Goal: Task Accomplishment & Management: Complete application form

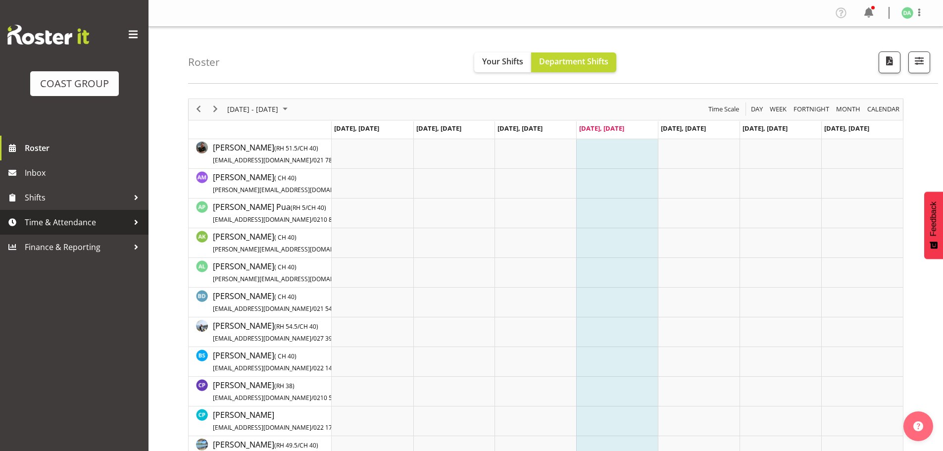
click at [77, 219] on span "Time & Attendance" at bounding box center [77, 222] width 104 height 15
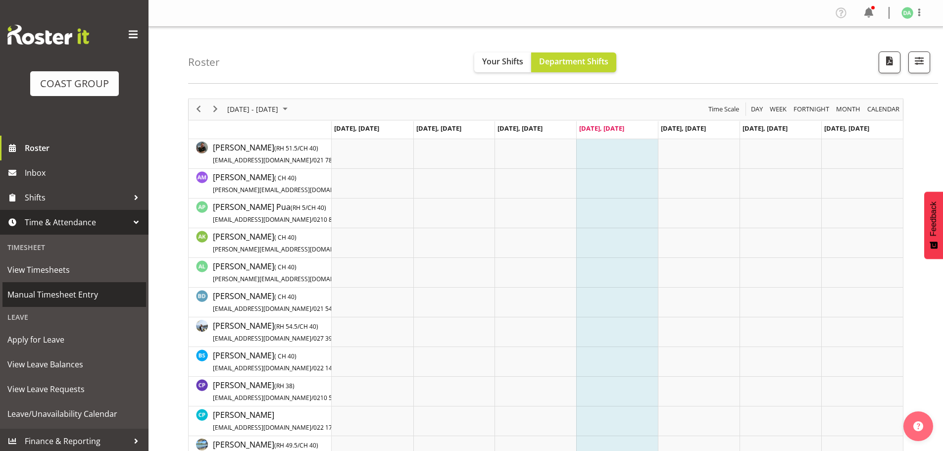
click at [65, 292] on span "Manual Timesheet Entry" at bounding box center [74, 294] width 134 height 15
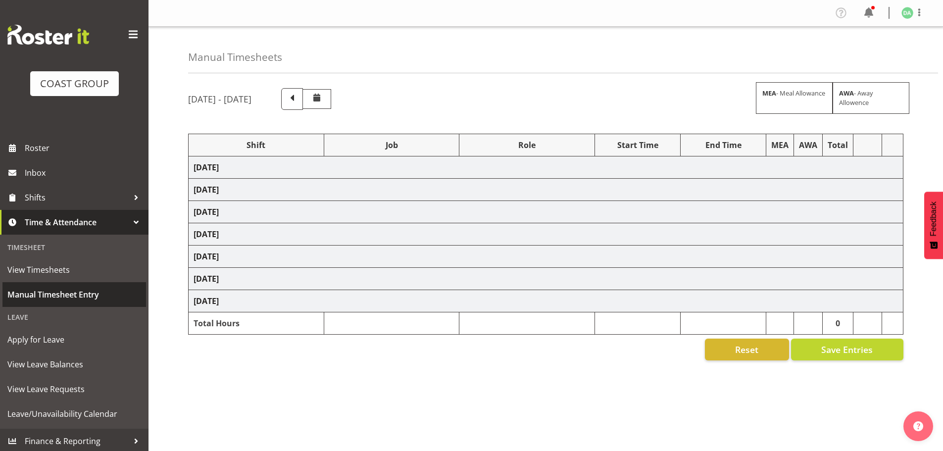
select select "10417"
select select "9138"
select select "8457"
select select "8458"
select select "8727"
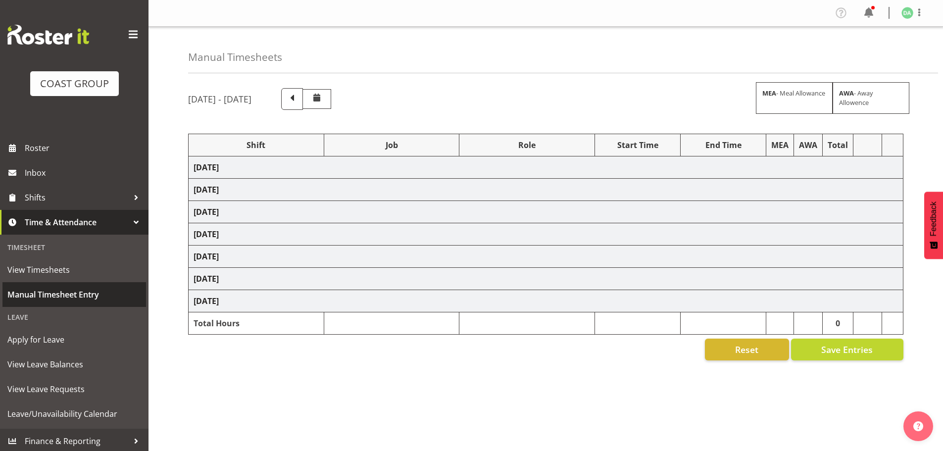
select select "8934"
select select "8967"
select select "9630"
select select "9082"
select select "9023"
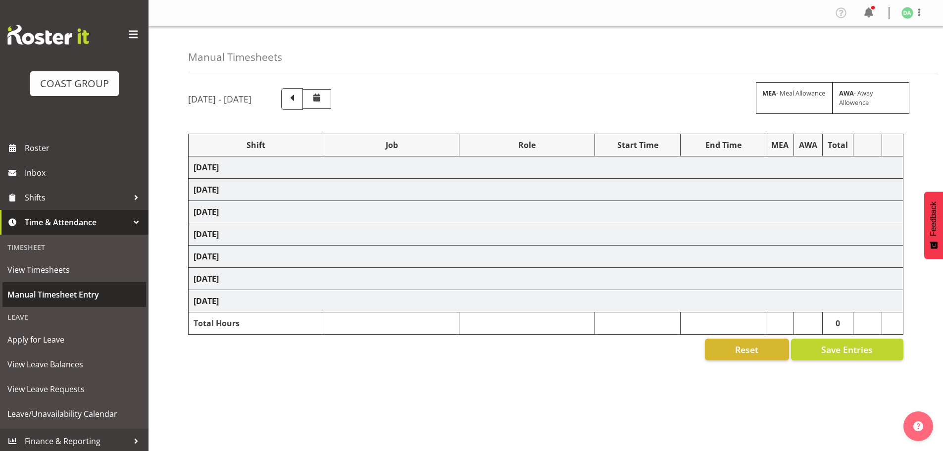
select select "8786"
select select "10382"
select select "8652"
select select "8514"
select select "8652"
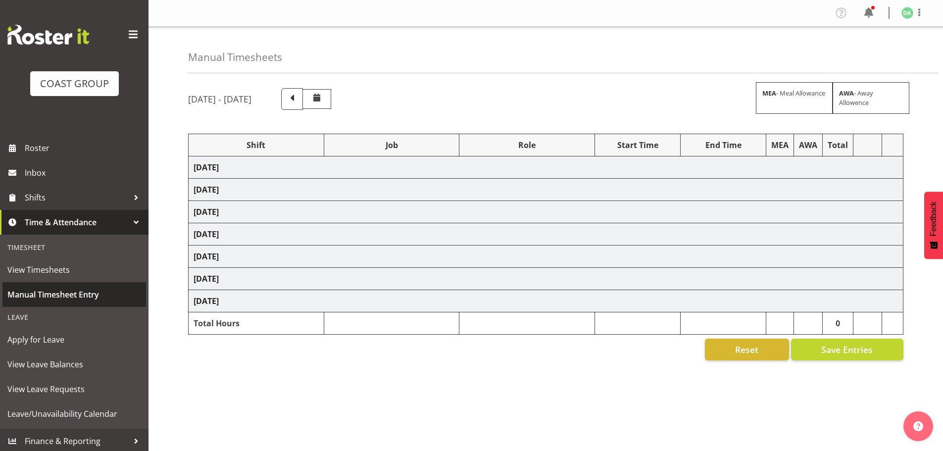
select select "10489"
select select "9410"
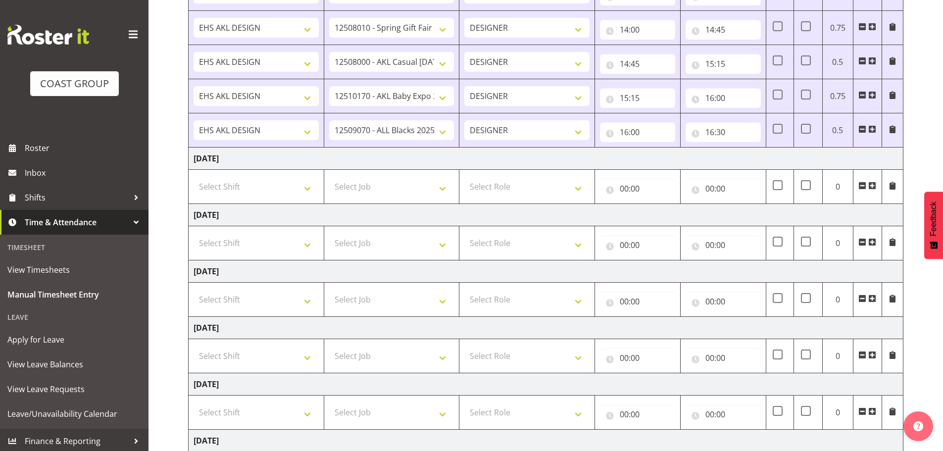
scroll to position [611, 0]
click at [265, 188] on select "Select Shift EHS AKL DESIGN" at bounding box center [256, 188] width 125 height 20
select select "1321"
click at [194, 178] on select "Select Shift EHS AKL DESIGN" at bounding box center [256, 188] width 125 height 20
click at [871, 189] on span at bounding box center [872, 187] width 8 height 8
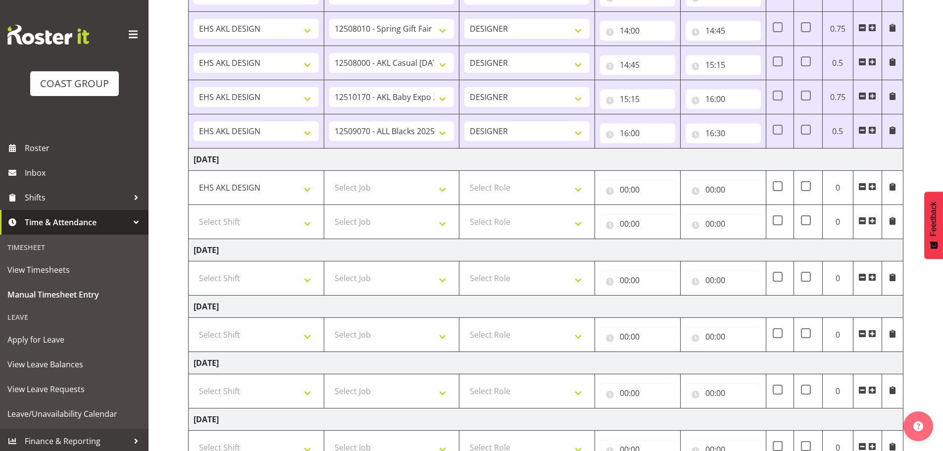
click at [870, 189] on span at bounding box center [872, 187] width 8 height 8
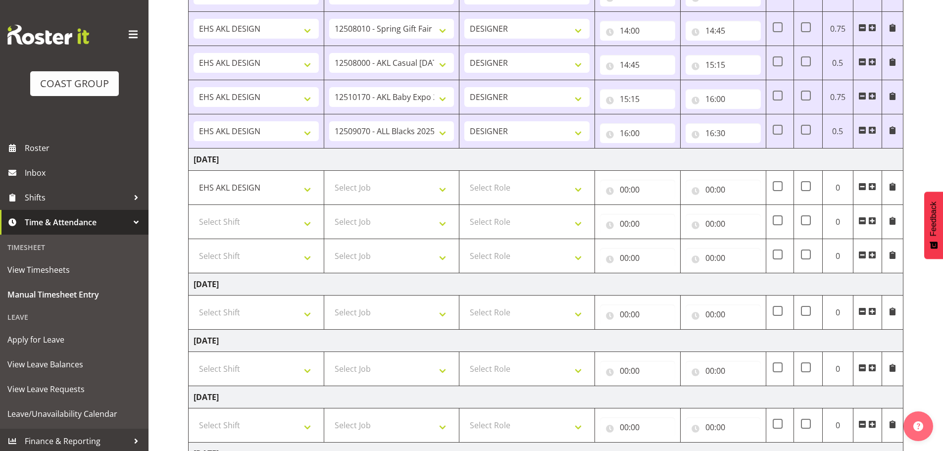
click at [870, 189] on span at bounding box center [872, 187] width 8 height 8
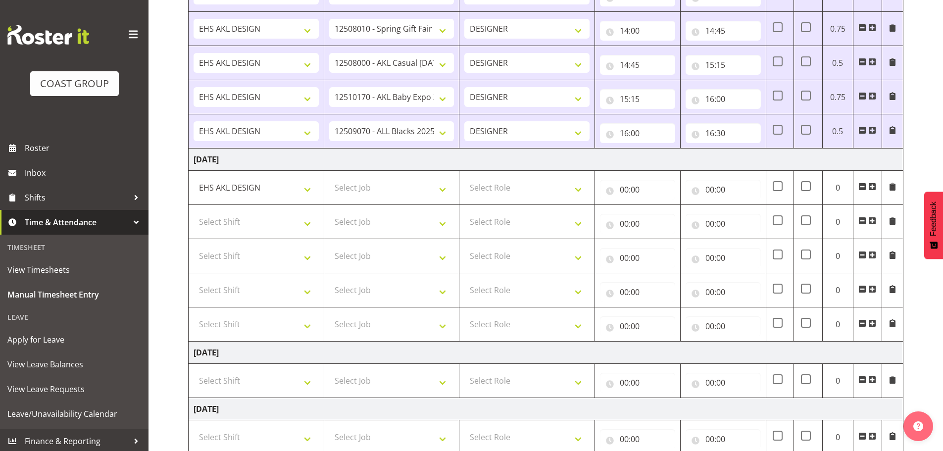
click at [870, 189] on span at bounding box center [872, 187] width 8 height 8
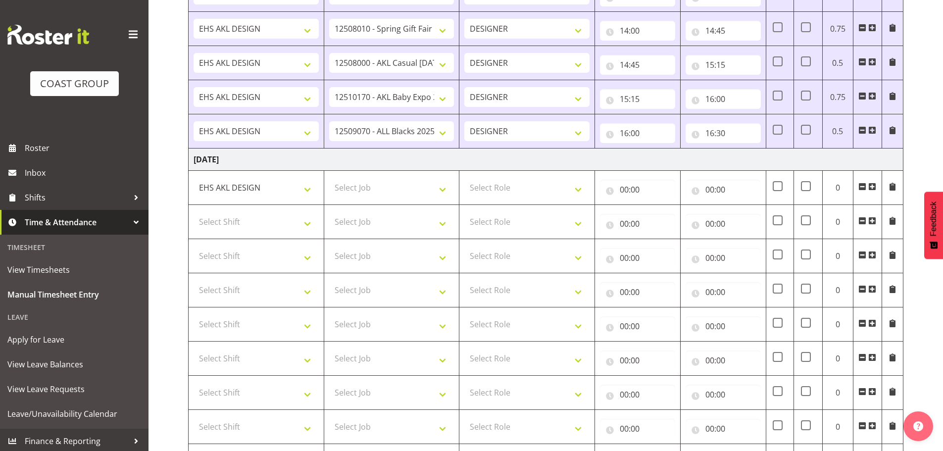
click at [870, 189] on span at bounding box center [872, 187] width 8 height 8
click at [361, 189] on select "Select Job 1 Carlton Events 1 [PERSON_NAME][GEOGRAPHIC_DATA] 1 [PERSON_NAME][GE…" at bounding box center [391, 188] width 125 height 20
select select "10489"
click at [329, 178] on select "Select Job 1 Carlton Events 1 [PERSON_NAME][GEOGRAPHIC_DATA] 1 [PERSON_NAME][GE…" at bounding box center [391, 188] width 125 height 20
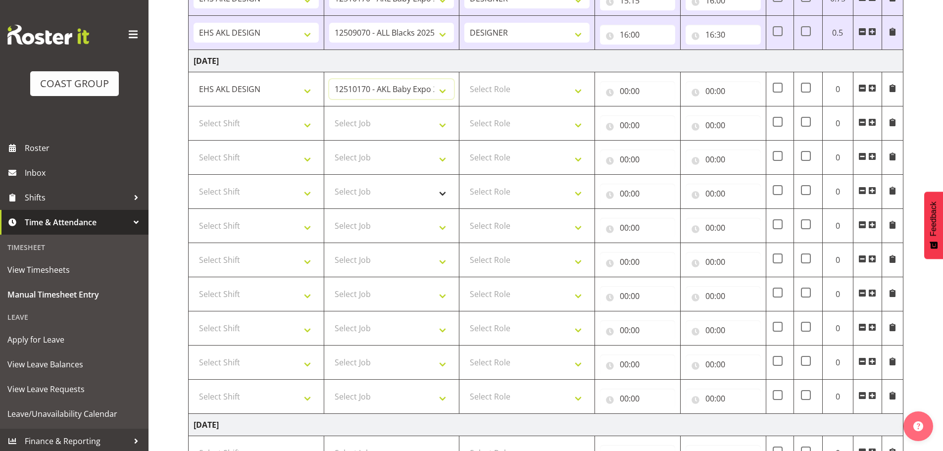
scroll to position [710, 0]
click at [536, 95] on select "Select Role DESIGNER Designer" at bounding box center [526, 89] width 125 height 20
select select "215"
click at [464, 79] on select "Select Role DESIGNER Designer" at bounding box center [526, 89] width 125 height 20
click at [624, 89] on input "00:00" at bounding box center [637, 91] width 75 height 20
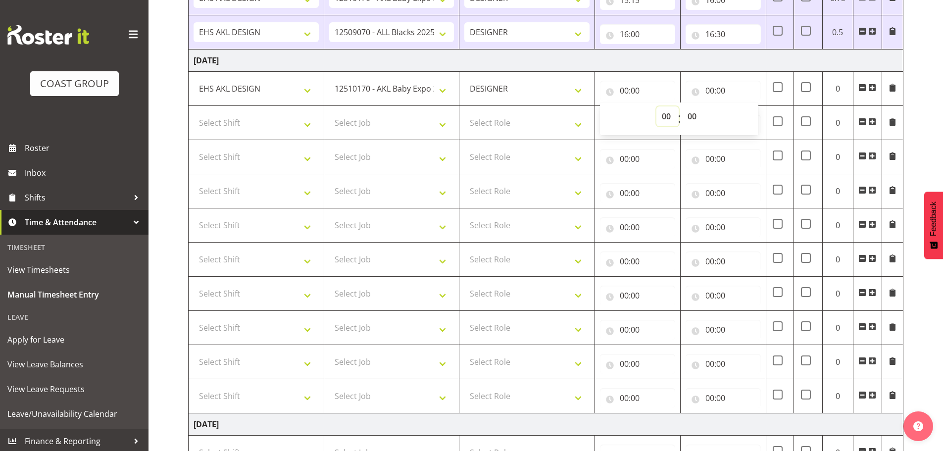
click at [661, 115] on select "00 01 02 03 04 05 06 07 08 09 10 11 12 13 14 15 16 17 18 19 20 21 22 23" at bounding box center [667, 116] width 22 height 20
select select "8"
click at [656, 106] on select "00 01 02 03 04 05 06 07 08 09 10 11 12 13 14 15 16 17 18 19 20 21 22 23" at bounding box center [667, 116] width 22 height 20
type input "08:00"
click at [703, 89] on input "00:00" at bounding box center [722, 91] width 75 height 20
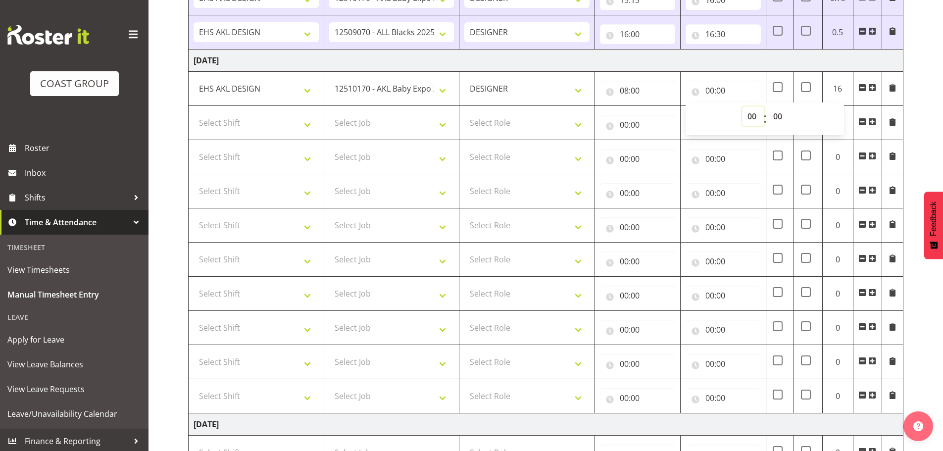
click at [743, 111] on select "00 01 02 03 04 05 06 07 08 09 10 11 12 13 14 15 16 17 18 19 20 21 22 23" at bounding box center [753, 116] width 22 height 20
select select "8"
click at [742, 106] on select "00 01 02 03 04 05 06 07 08 09 10 11 12 13 14 15 16 17 18 19 20 21 22 23" at bounding box center [753, 116] width 22 height 20
type input "08:00"
click at [779, 115] on select "00 01 02 03 04 05 06 07 08 09 10 11 12 13 14 15 16 17 18 19 20 21 22 23 24 25 2…" at bounding box center [779, 116] width 22 height 20
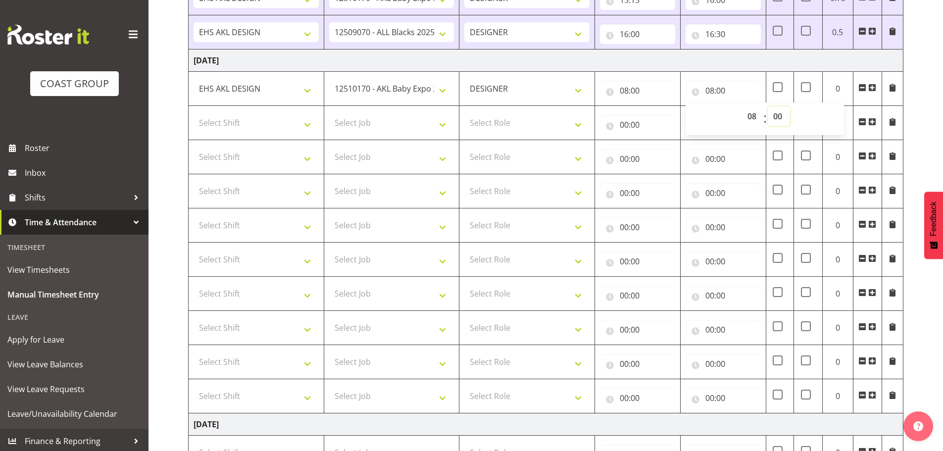
select select "30"
click at [768, 106] on select "00 01 02 03 04 05 06 07 08 09 10 11 12 13 14 15 16 17 18 19 20 21 22 23 24 25 2…" at bounding box center [779, 116] width 22 height 20
type input "08:30"
click at [295, 120] on select "Select Shift EHS AKL DESIGN" at bounding box center [256, 123] width 125 height 20
select select "1321"
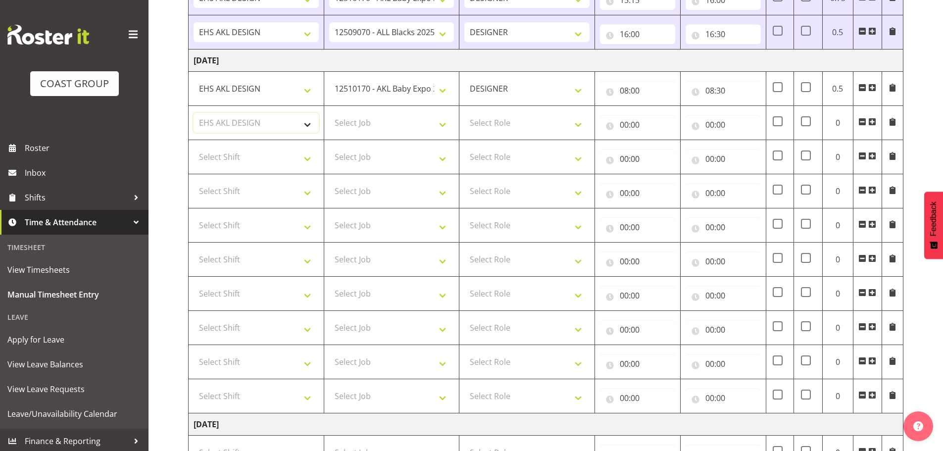
click at [194, 113] on select "Select Shift EHS AKL DESIGN" at bounding box center [256, 123] width 125 height 20
drag, startPoint x: 284, startPoint y: 152, endPoint x: 280, endPoint y: 164, distance: 12.5
click at [284, 152] on select "Select Shift EHS AKL DESIGN" at bounding box center [256, 157] width 125 height 20
select select "1321"
click at [194, 147] on select "Select Shift EHS AKL DESIGN" at bounding box center [256, 157] width 125 height 20
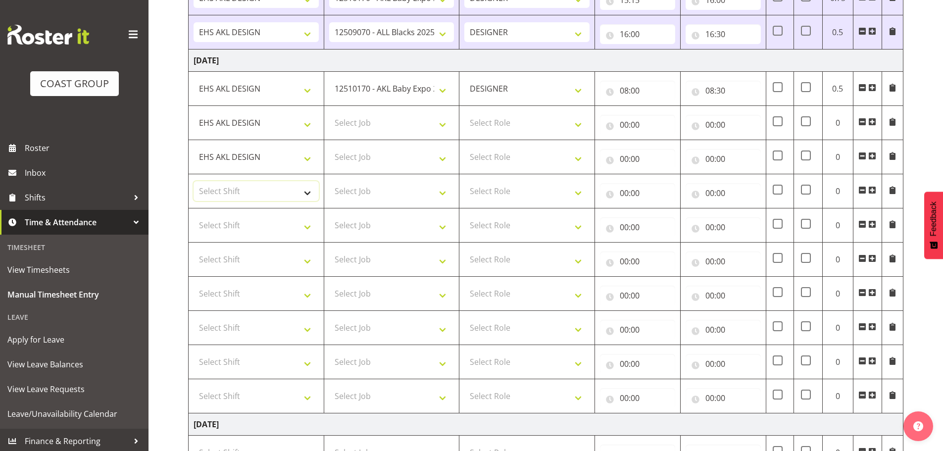
click at [270, 197] on select "Select Shift EHS AKL DESIGN" at bounding box center [256, 191] width 125 height 20
select select "1321"
click at [194, 181] on select "Select Shift EHS AKL DESIGN" at bounding box center [256, 191] width 125 height 20
click at [261, 224] on select "Select Shift EHS AKL DESIGN" at bounding box center [256, 225] width 125 height 20
select select "1321"
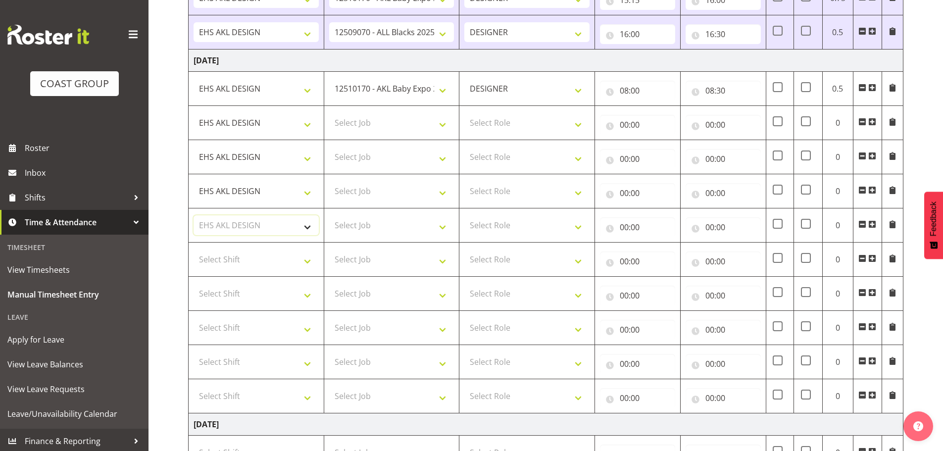
click at [194, 215] on select "Select Shift EHS AKL DESIGN" at bounding box center [256, 225] width 125 height 20
click at [256, 264] on select "Select Shift EHS AKL DESIGN" at bounding box center [256, 259] width 125 height 20
select select "1321"
click at [194, 249] on select "Select Shift EHS AKL DESIGN" at bounding box center [256, 259] width 125 height 20
click at [250, 299] on select "Select Shift EHS AKL DESIGN" at bounding box center [256, 294] width 125 height 20
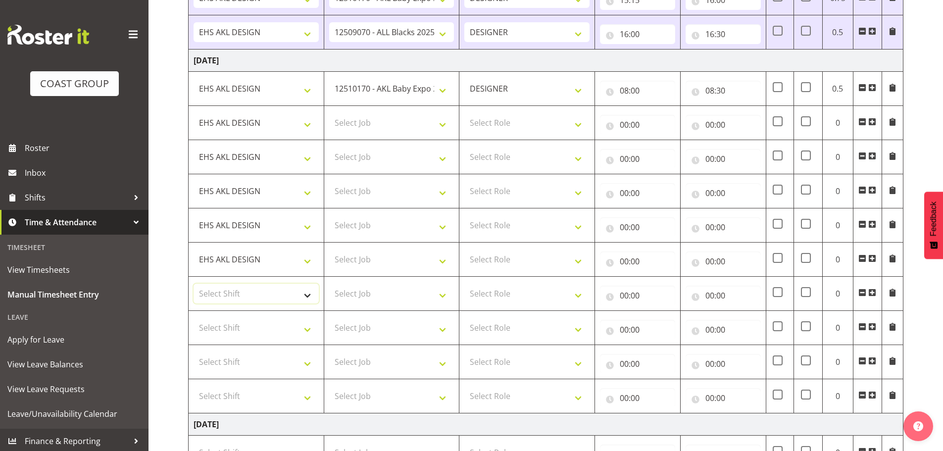
select select "1321"
click at [194, 284] on select "Select Shift EHS AKL DESIGN" at bounding box center [256, 294] width 125 height 20
drag, startPoint x: 242, startPoint y: 330, endPoint x: 241, endPoint y: 337, distance: 7.0
click at [242, 330] on select "Select Shift EHS AKL DESIGN" at bounding box center [256, 328] width 125 height 20
select select "1321"
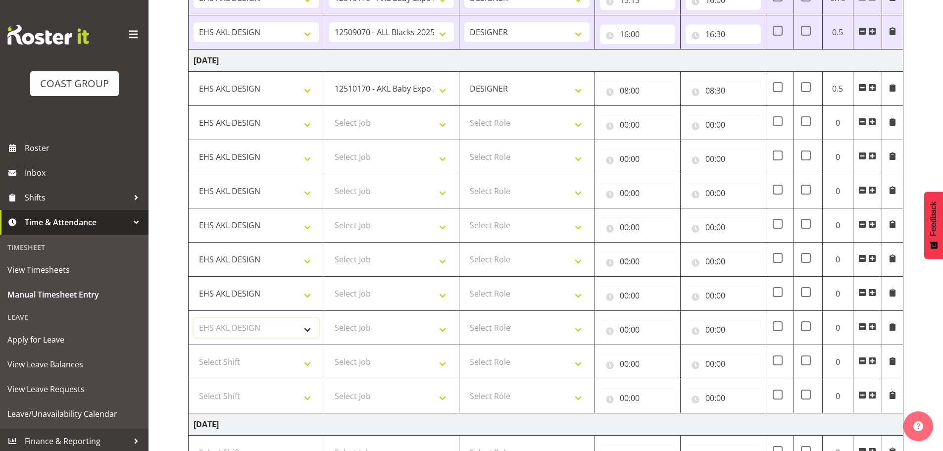
click at [194, 318] on select "Select Shift EHS AKL DESIGN" at bounding box center [256, 328] width 125 height 20
click at [238, 365] on select "Select Shift EHS AKL DESIGN" at bounding box center [256, 362] width 125 height 20
select select "1321"
click at [194, 352] on select "Select Shift EHS AKL DESIGN" at bounding box center [256, 362] width 125 height 20
click at [238, 398] on select "Select Shift EHS AKL DESIGN" at bounding box center [256, 396] width 125 height 20
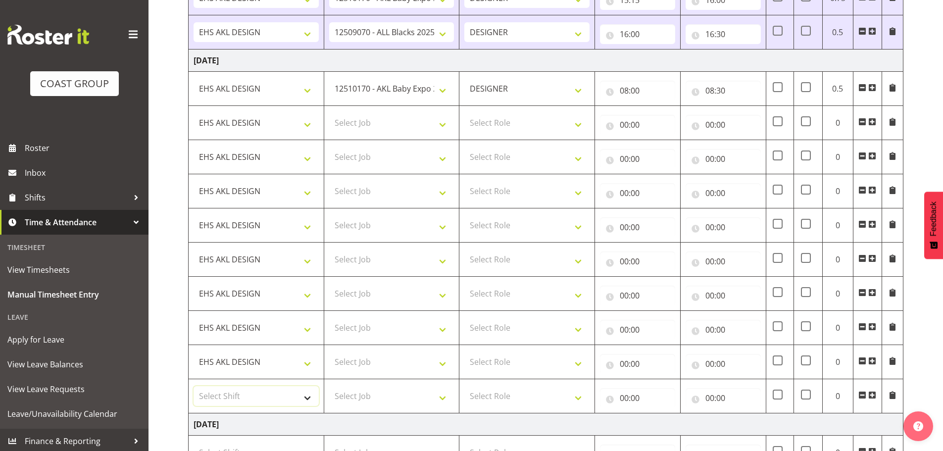
select select "1321"
click at [194, 386] on select "Select Shift EHS AKL DESIGN" at bounding box center [256, 396] width 125 height 20
click at [348, 119] on select "Select Job 1 Carlton Events 1 [PERSON_NAME][GEOGRAPHIC_DATA] 1 [PERSON_NAME][GE…" at bounding box center [391, 123] width 125 height 20
select select "10269"
click at [329, 113] on select "Select Job 1 Carlton Events 1 [PERSON_NAME][GEOGRAPHIC_DATA] 1 [PERSON_NAME][GE…" at bounding box center [391, 123] width 125 height 20
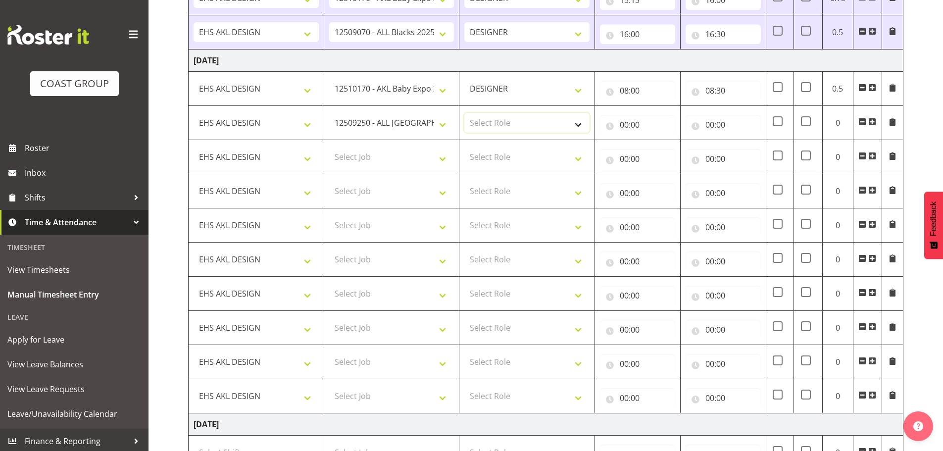
click at [517, 125] on select "Select Role DESIGNER Designer" at bounding box center [526, 123] width 125 height 20
select select "215"
click at [464, 113] on select "Select Role DESIGNER Designer" at bounding box center [526, 123] width 125 height 20
click at [628, 129] on input "00:00" at bounding box center [637, 125] width 75 height 20
click at [667, 148] on select "00 01 02 03 04 05 06 07 08 09 10 11 12 13 14 15 16 17 18 19 20 21 22 23" at bounding box center [667, 151] width 22 height 20
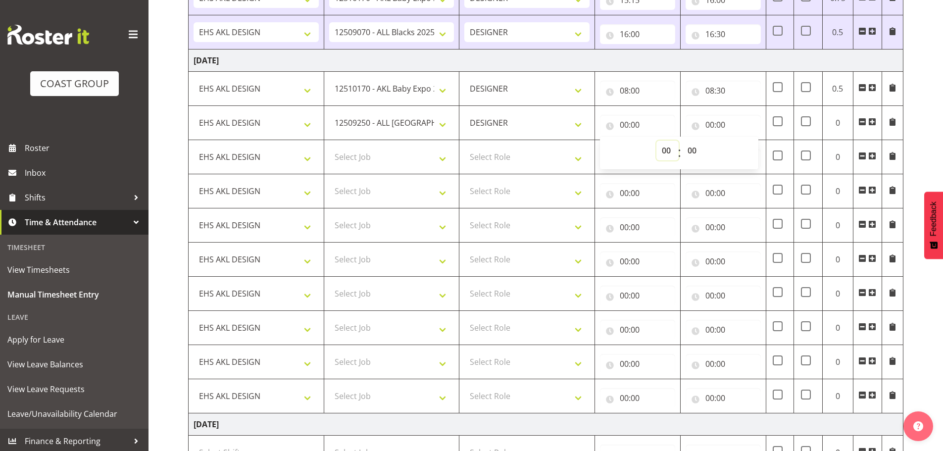
select select "8"
click at [656, 141] on select "00 01 02 03 04 05 06 07 08 09 10 11 12 13 14 15 16 17 18 19 20 21 22 23" at bounding box center [667, 151] width 22 height 20
type input "08:00"
drag, startPoint x: 693, startPoint y: 151, endPoint x: 691, endPoint y: 158, distance: 7.6
click at [693, 151] on select "00 01 02 03 04 05 06 07 08 09 10 11 12 13 14 15 16 17 18 19 20 21 22 23 24 25 2…" at bounding box center [693, 151] width 22 height 20
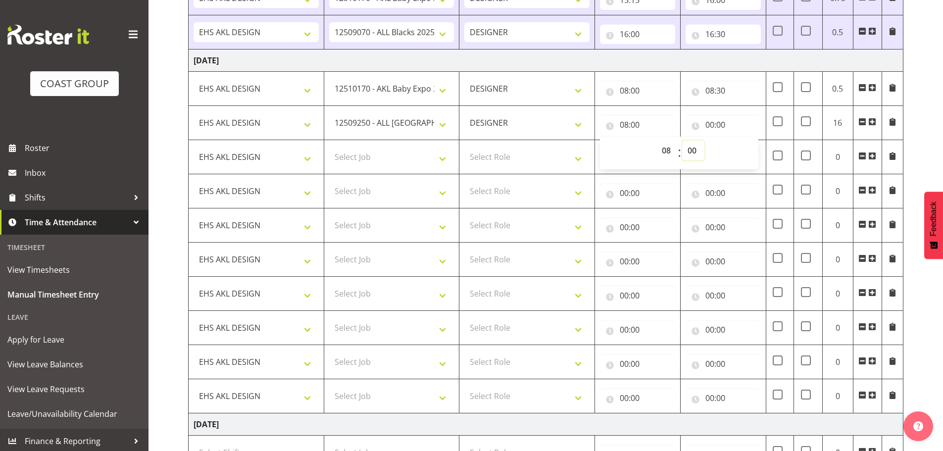
select select "30"
click at [682, 141] on select "00 01 02 03 04 05 06 07 08 09 10 11 12 13 14 15 16 17 18 19 20 21 22 23 24 25 2…" at bounding box center [693, 151] width 22 height 20
type input "08:30"
click at [718, 128] on input "00:00" at bounding box center [722, 125] width 75 height 20
click at [745, 142] on select "00 01 02 03 04 05 06 07 08 09 10 11 12 13 14 15 16 17 18 19 20 21 22 23" at bounding box center [753, 151] width 22 height 20
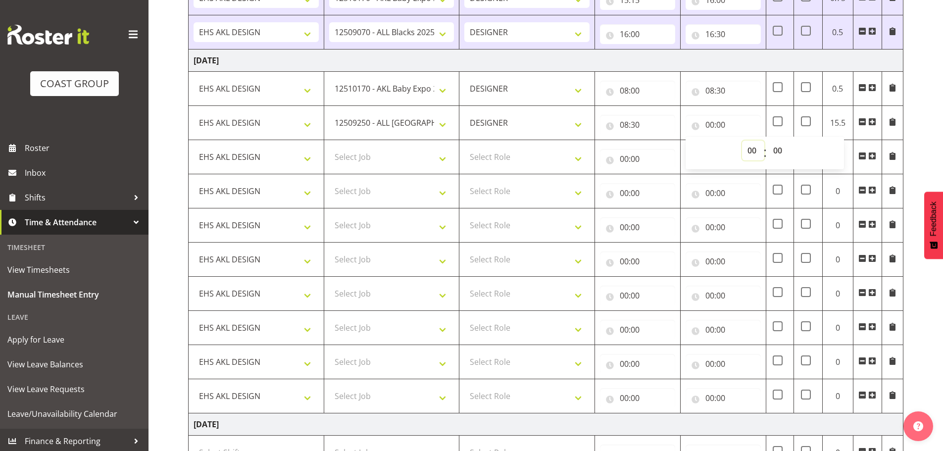
select select "13"
click at [742, 141] on select "00 01 02 03 04 05 06 07 08 09 10 11 12 13 14 15 16 17 18 19 20 21 22 23" at bounding box center [753, 151] width 22 height 20
type input "13:00"
click at [743, 147] on select "00 01 02 03 04 05 06 07 08 09 10 11 12 13 14 15 16 17 18 19 20 21 22 23" at bounding box center [753, 151] width 22 height 20
select select "14"
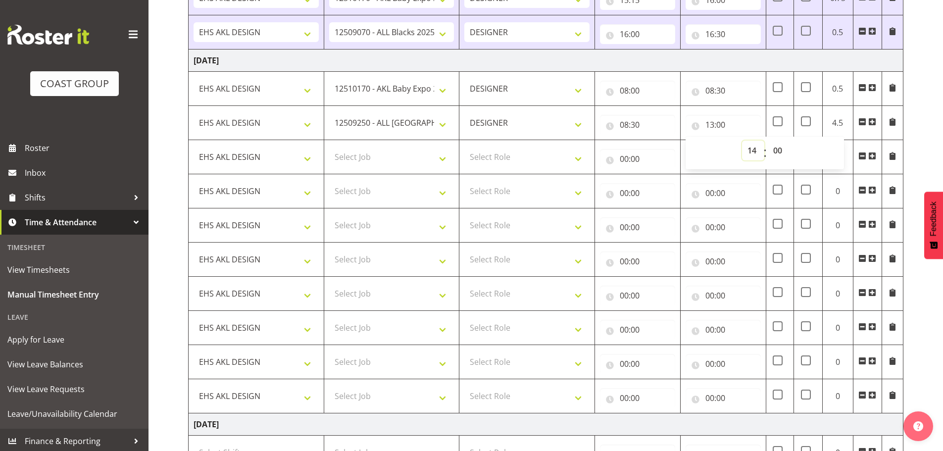
click at [742, 141] on select "00 01 02 03 04 05 06 07 08 09 10 11 12 13 14 15 16 17 18 19 20 21 22 23" at bounding box center [753, 151] width 22 height 20
type input "14:00"
click at [366, 162] on select "Select Job 1 Carlton Events 1 [PERSON_NAME][GEOGRAPHIC_DATA] 1 [PERSON_NAME][GE…" at bounding box center [391, 157] width 125 height 20
click at [329, 147] on select "Select Job 1 Carlton Events 1 [PERSON_NAME][GEOGRAPHIC_DATA] 1 [PERSON_NAME][GE…" at bounding box center [391, 157] width 125 height 20
click at [413, 163] on select "1 Carlton Events 1 [PERSON_NAME] 1 [PERSON_NAME][GEOGRAPHIC_DATA] 1 EHS WAREHOU…" at bounding box center [391, 157] width 125 height 20
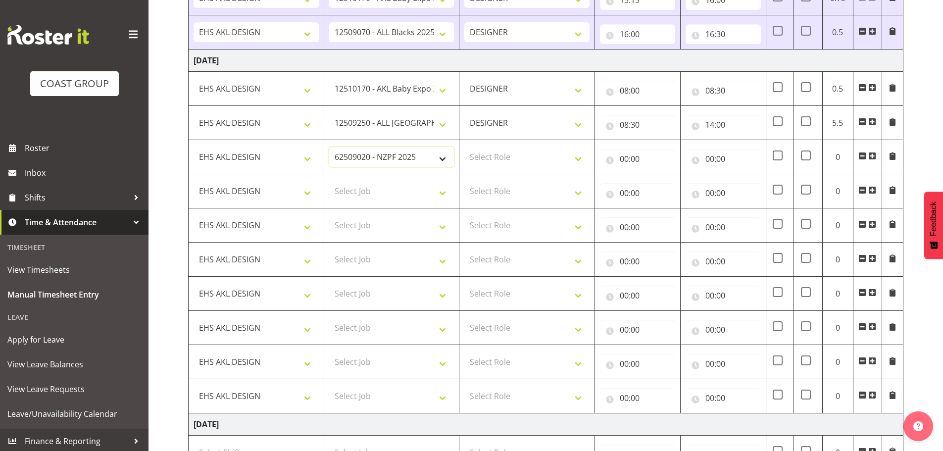
select select "9266"
click at [329, 147] on select "1 Carlton Events 1 [PERSON_NAME] 1 [PERSON_NAME][GEOGRAPHIC_DATA] 1 EHS WAREHOU…" at bounding box center [391, 157] width 125 height 20
click at [531, 156] on select "Select Role DESIGNER Designer" at bounding box center [526, 157] width 125 height 20
select select "215"
click at [464, 147] on select "Select Role DESIGNER Designer" at bounding box center [526, 157] width 125 height 20
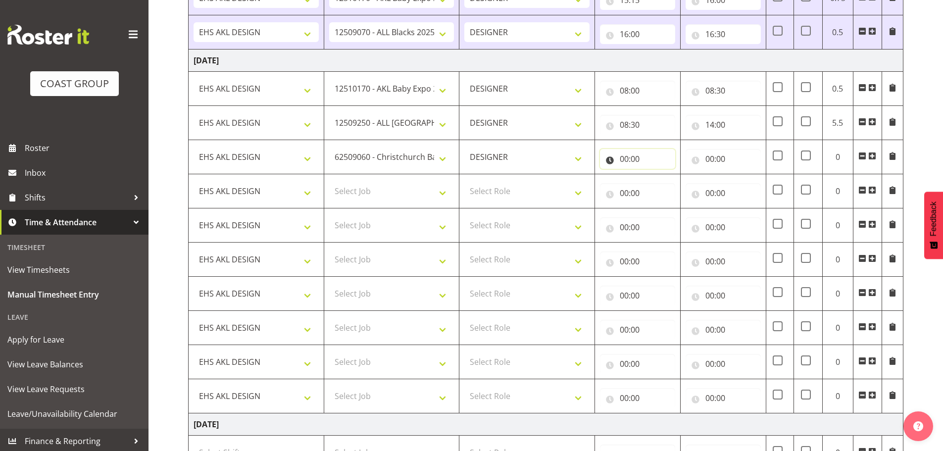
click at [628, 166] on input "00:00" at bounding box center [637, 159] width 75 height 20
click at [667, 186] on select "00 01 02 03 04 05 06 07 08 09 10 11 12 13 14 15 16 17 18 19 20 21 22 23" at bounding box center [667, 185] width 22 height 20
select select "14"
click at [656, 175] on select "00 01 02 03 04 05 06 07 08 09 10 11 12 13 14 15 16 17 18 19 20 21 22 23" at bounding box center [667, 185] width 22 height 20
type input "14:00"
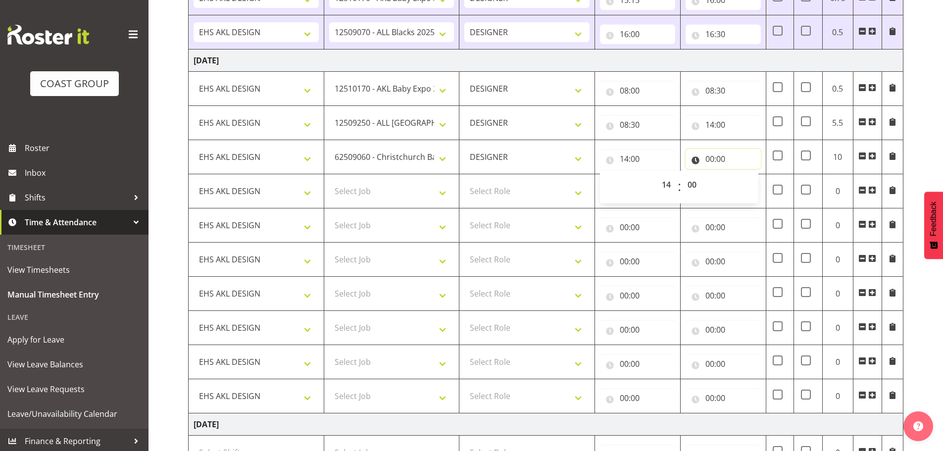
click at [712, 159] on input "00:00" at bounding box center [722, 159] width 75 height 20
click at [747, 182] on select "00 01 02 03 04 05 06 07 08 09 10 11 12 13 14 15 16 17 18 19 20 21 22 23" at bounding box center [753, 185] width 22 height 20
select select "15"
click at [742, 175] on select "00 01 02 03 04 05 06 07 08 09 10 11 12 13 14 15 16 17 18 19 20 21 22 23" at bounding box center [753, 185] width 22 height 20
type input "15:00"
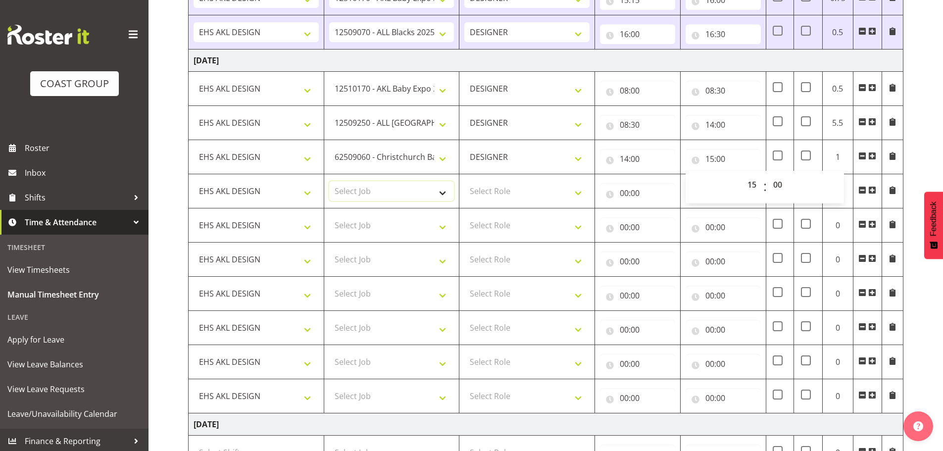
click at [378, 193] on select "Select Job 1 Carlton Events 1 [PERSON_NAME][GEOGRAPHIC_DATA] 1 [PERSON_NAME][GE…" at bounding box center [391, 191] width 125 height 20
click at [389, 186] on select "Select Job 1 Carlton Events 1 [PERSON_NAME][GEOGRAPHIC_DATA] 1 [PERSON_NAME][GE…" at bounding box center [391, 191] width 125 height 20
click at [380, 187] on select "Select Job 1 Carlton Events 1 [PERSON_NAME][GEOGRAPHIC_DATA] 1 [PERSON_NAME][GE…" at bounding box center [391, 191] width 125 height 20
select select "10269"
click at [329, 181] on select "Select Job 1 Carlton Events 1 [PERSON_NAME][GEOGRAPHIC_DATA] 1 [PERSON_NAME][GE…" at bounding box center [391, 191] width 125 height 20
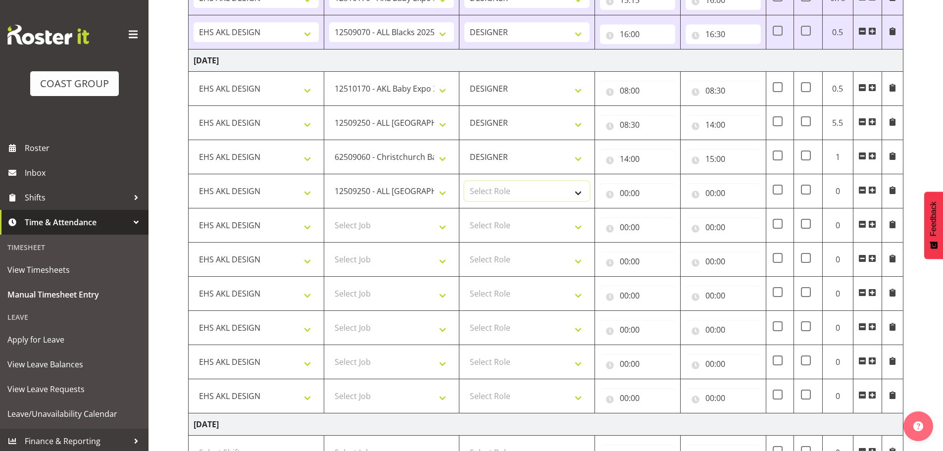
click at [486, 189] on select "Select Role DESIGNER Designer" at bounding box center [526, 191] width 125 height 20
select select "215"
click at [464, 181] on select "Select Role DESIGNER Designer" at bounding box center [526, 191] width 125 height 20
click at [628, 201] on input "00:00" at bounding box center [637, 193] width 75 height 20
drag, startPoint x: 657, startPoint y: 215, endPoint x: 662, endPoint y: 216, distance: 5.5
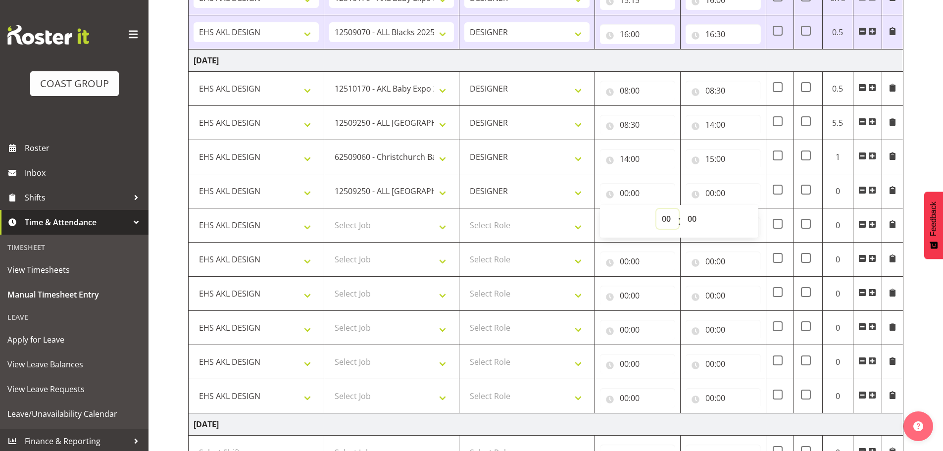
click at [657, 215] on select "00 01 02 03 04 05 06 07 08 09 10 11 12 13 14 15 16 17 18 19 20 21 22 23" at bounding box center [667, 219] width 22 height 20
select select "15"
click at [656, 209] on select "00 01 02 03 04 05 06 07 08 09 10 11 12 13 14 15 16 17 18 19 20 21 22 23" at bounding box center [667, 219] width 22 height 20
type input "15:00"
click at [709, 190] on input "00:00" at bounding box center [722, 193] width 75 height 20
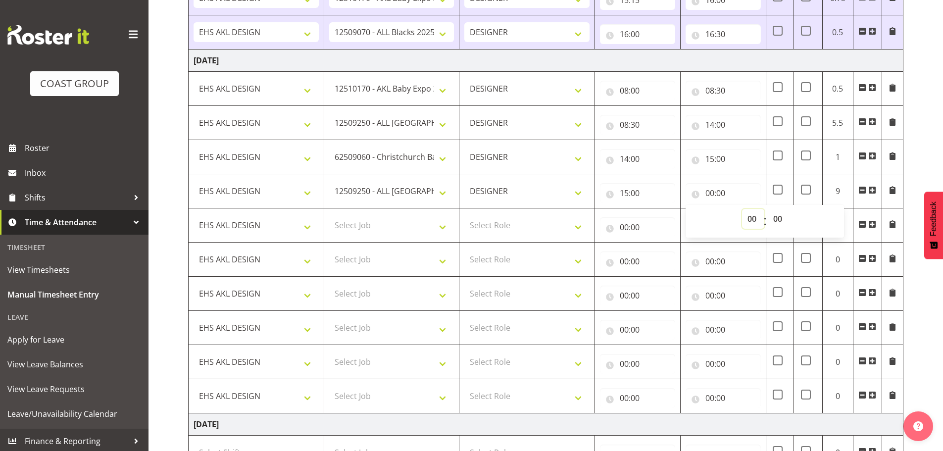
click at [760, 217] on select "00 01 02 03 04 05 06 07 08 09 10 11 12 13 14 15 16 17 18 19 20 21 22 23" at bounding box center [753, 219] width 22 height 20
select select "17"
click at [742, 209] on select "00 01 02 03 04 05 06 07 08 09 10 11 12 13 14 15 16 17 18 19 20 21 22 23" at bounding box center [753, 219] width 22 height 20
type input "17:00"
click at [340, 215] on td "Select Job 1 Carlton Events 1 [PERSON_NAME][GEOGRAPHIC_DATA] 1 [PERSON_NAME][GE…" at bounding box center [392, 225] width 136 height 34
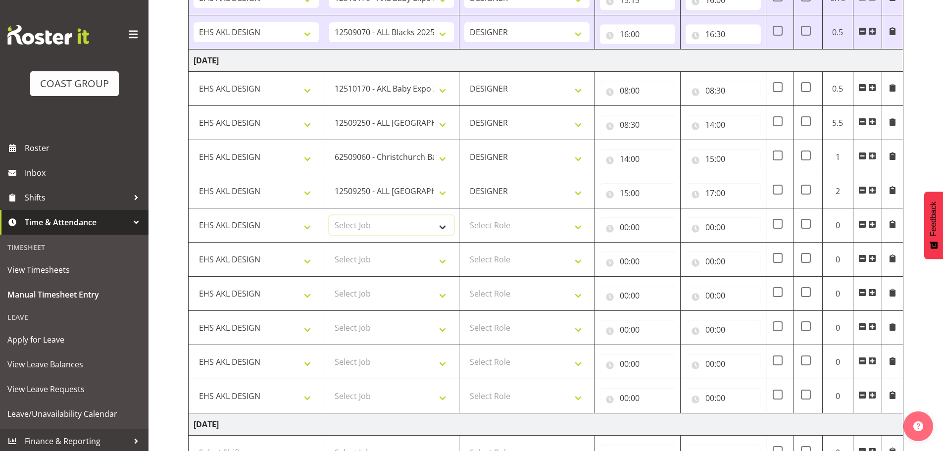
click at [342, 217] on select "Select Job 1 Carlton Events 1 [PERSON_NAME][GEOGRAPHIC_DATA] 1 [PERSON_NAME][GE…" at bounding box center [391, 225] width 125 height 20
select select "8654"
click at [329, 215] on select "Select Job 1 Carlton Events 1 [PERSON_NAME][GEOGRAPHIC_DATA] 1 [PERSON_NAME][GE…" at bounding box center [391, 225] width 125 height 20
drag, startPoint x: 478, startPoint y: 227, endPoint x: 489, endPoint y: 234, distance: 13.3
click at [478, 227] on select "Select Role DESIGNER Designer" at bounding box center [526, 225] width 125 height 20
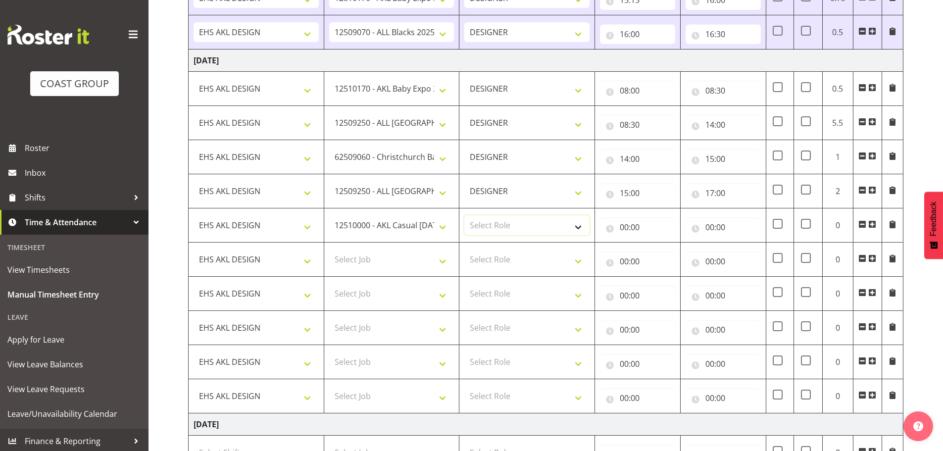
select select "215"
click at [464, 215] on select "Select Role DESIGNER Designer" at bounding box center [526, 225] width 125 height 20
click at [629, 223] on input "00:00" at bounding box center [637, 227] width 75 height 20
click at [665, 254] on select "00 01 02 03 04 05 06 07 08 09 10 11 12 13 14 15 16 17 18 19 20 21 22 23" at bounding box center [667, 253] width 22 height 20
select select "17"
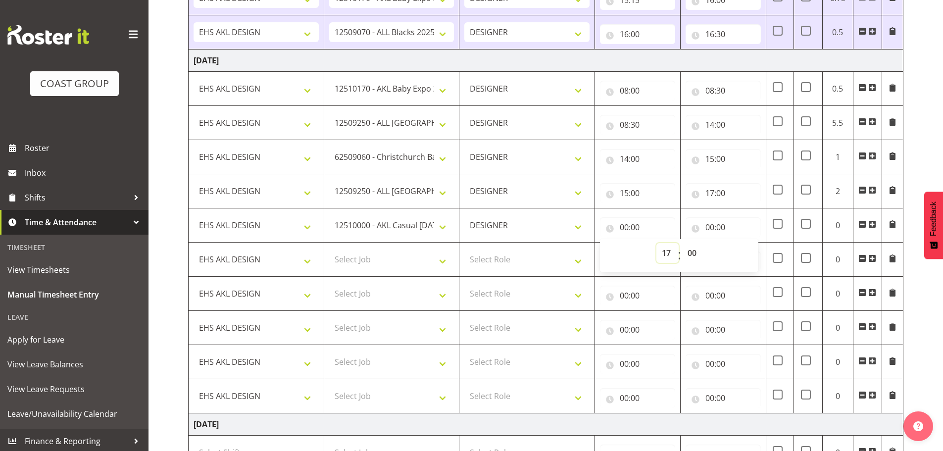
click at [656, 243] on select "00 01 02 03 04 05 06 07 08 09 10 11 12 13 14 15 16 17 18 19 20 21 22 23" at bounding box center [667, 253] width 22 height 20
type input "17:00"
click at [710, 216] on div "00:00 00 01 02 03 04 05 06 07 08 09 10 11 12 13 14 15 16 17 18 19 20 21 22 23 :…" at bounding box center [722, 225] width 75 height 24
click at [717, 230] on input "00:00" at bounding box center [722, 227] width 75 height 20
click at [747, 256] on select "00 01 02 03 04 05 06 07 08 09 10 11 12 13 14 15 16 17 18 19 20 21 22 23" at bounding box center [753, 253] width 22 height 20
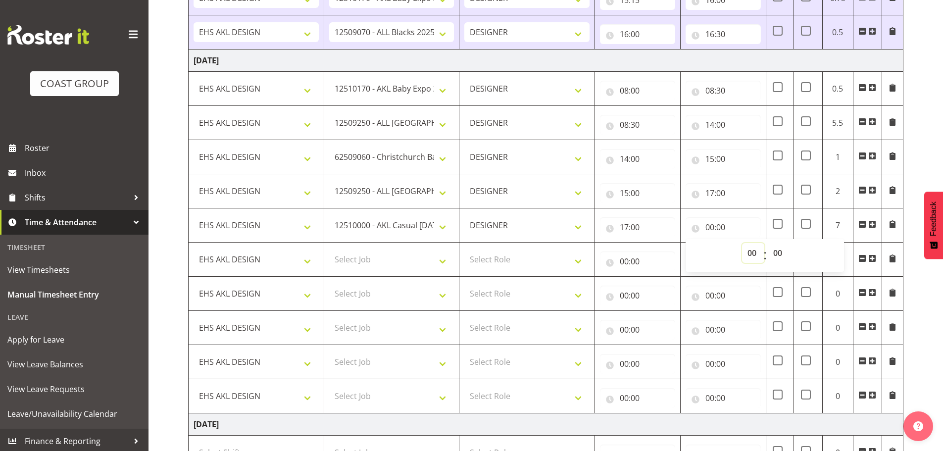
select select "18"
click at [742, 243] on select "00 01 02 03 04 05 06 07 08 09 10 11 12 13 14 15 16 17 18 19 20 21 22 23" at bounding box center [753, 253] width 22 height 20
type input "18:00"
click at [929, 290] on div "[DATE] - [DATE] MEA - Meal Allowance AWA - Away Allowence Shift Job Role Start …" at bounding box center [565, 61] width 755 height 1380
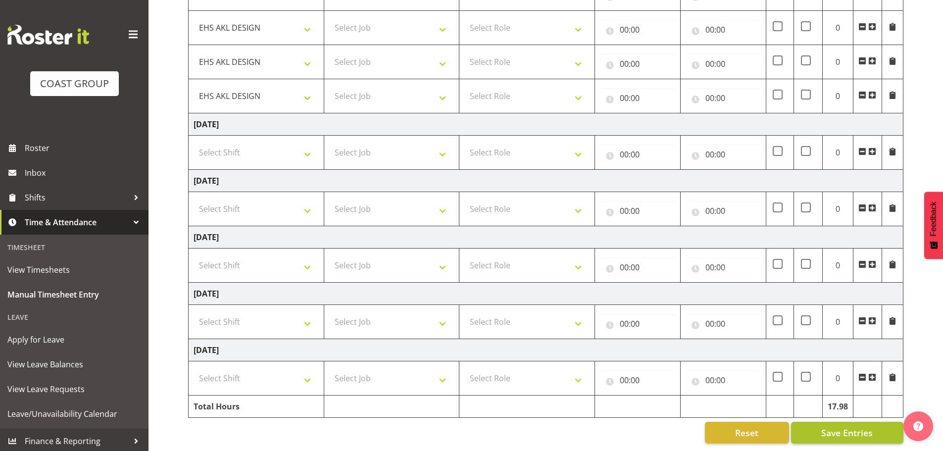
scroll to position [1017, 0]
click at [850, 432] on button "Save Entries" at bounding box center [847, 433] width 112 height 22
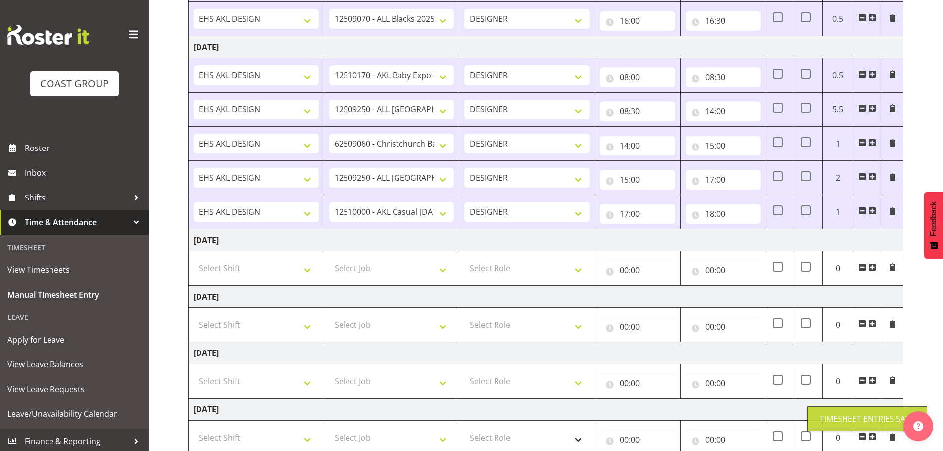
scroll to position [711, 0]
